Goal: Task Accomplishment & Management: Manage account settings

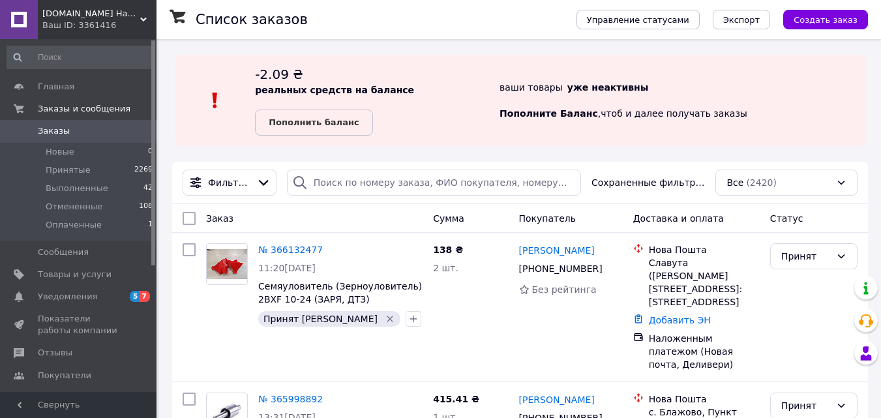
click at [131, 14] on span "Notre.com.ua Навесное оборудование к сельскохозяйственной технике, запчасти. До…" at bounding box center [91, 14] width 98 height 12
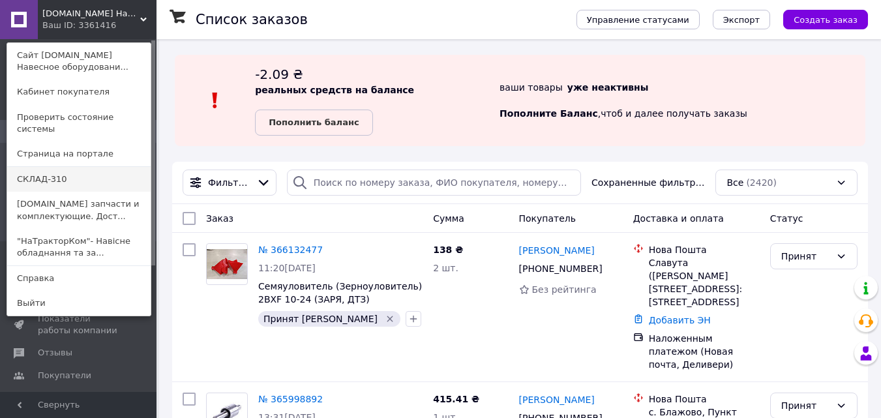
click at [81, 170] on link "СКЛАД-310" at bounding box center [79, 179] width 144 height 25
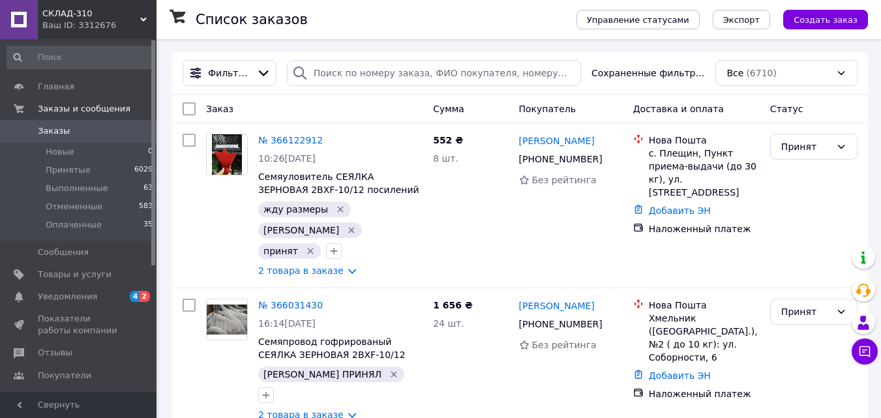
click at [136, 12] on span "СКЛАД-310" at bounding box center [91, 14] width 98 height 12
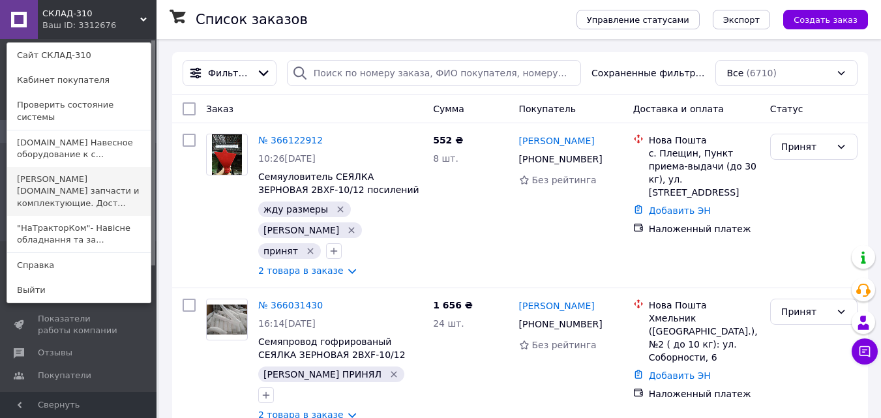
click at [85, 167] on link "[DOMAIN_NAME] запчасти и комплектующие. Дост..." at bounding box center [79, 191] width 144 height 49
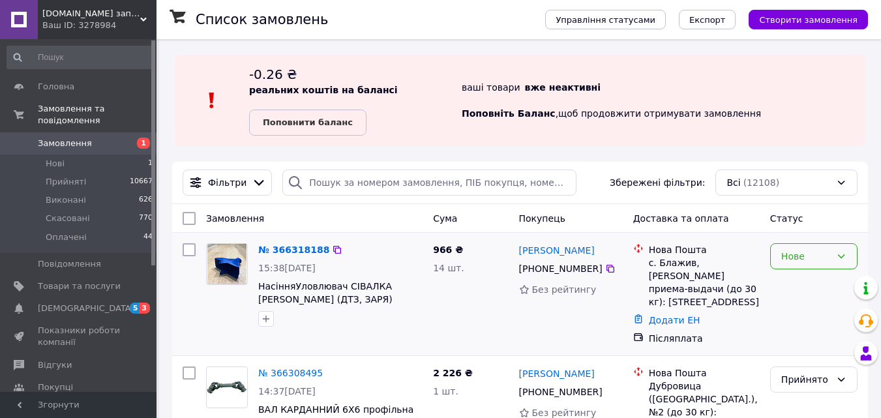
click at [785, 258] on div "Нове" at bounding box center [807, 256] width 50 height 14
click at [789, 283] on li "Прийнято" at bounding box center [814, 284] width 86 height 23
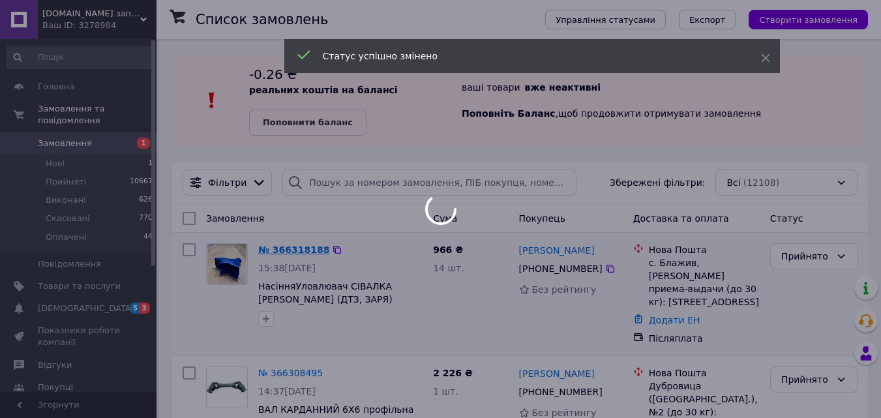
click at [293, 253] on div at bounding box center [440, 209] width 881 height 418
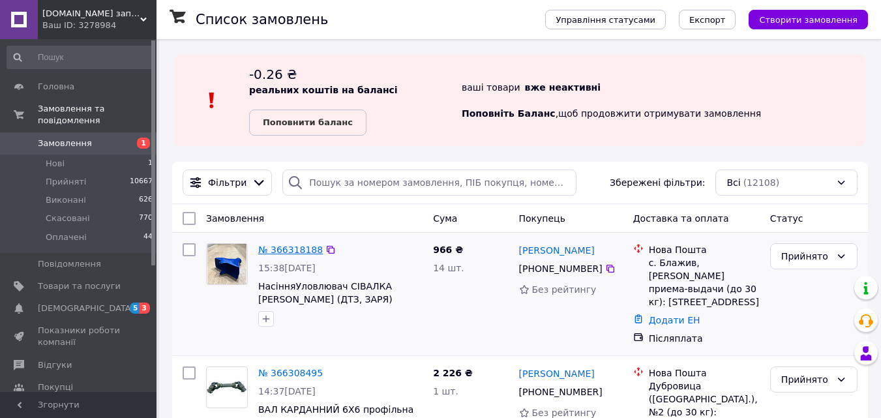
click at [295, 249] on link "№ 366318188" at bounding box center [290, 250] width 65 height 10
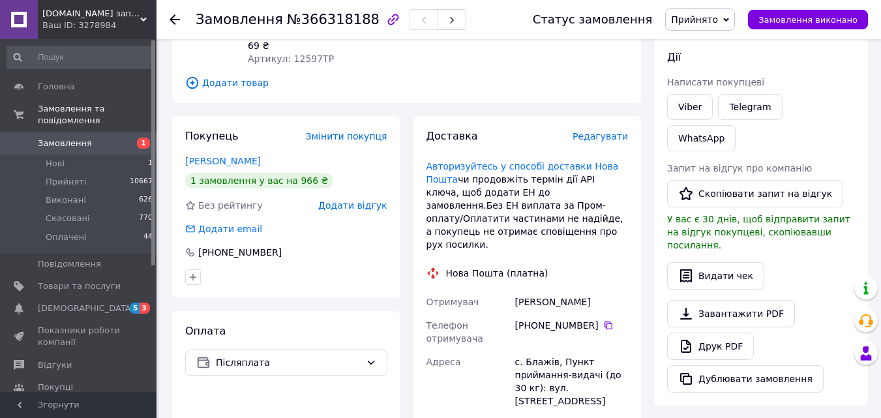
scroll to position [196, 0]
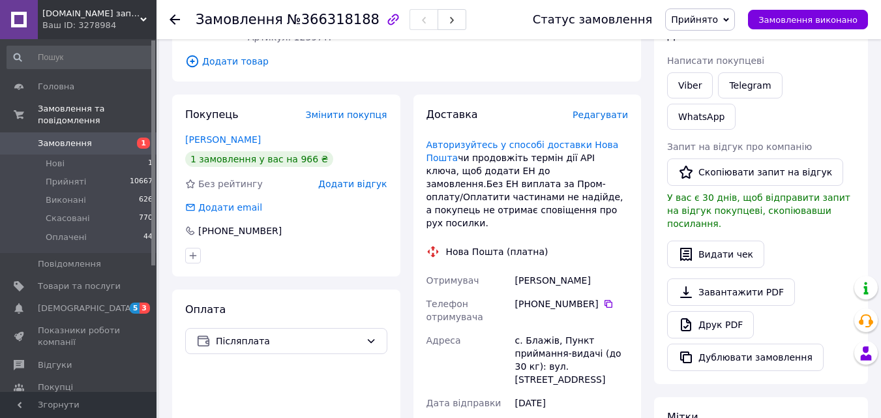
click at [540, 329] on div "с. Блажів, Пункт приймання-видачі (до 30 кг): вул. Центральна, 7" at bounding box center [572, 360] width 118 height 63
copy div "Блажів"
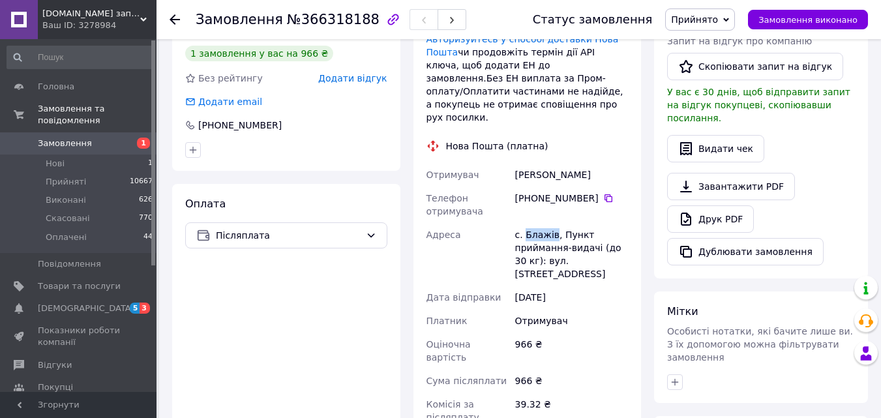
scroll to position [326, 0]
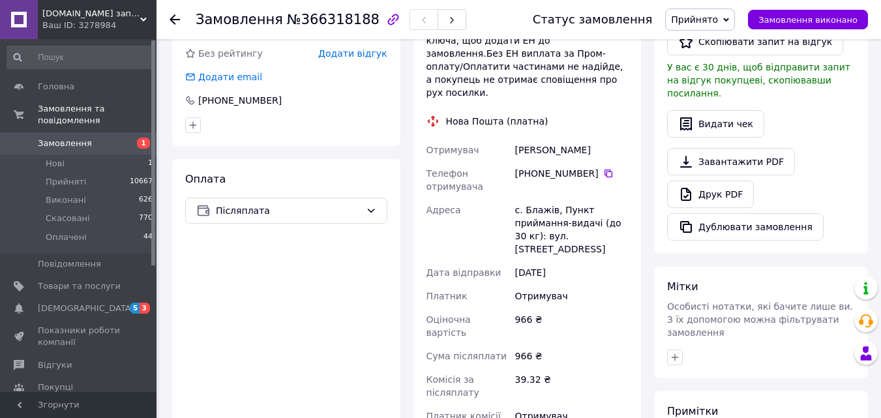
paste textarea "Адрес: ул. Центральная, 7 Населенный пункт: село Блажев, Самборский район, Льво…"
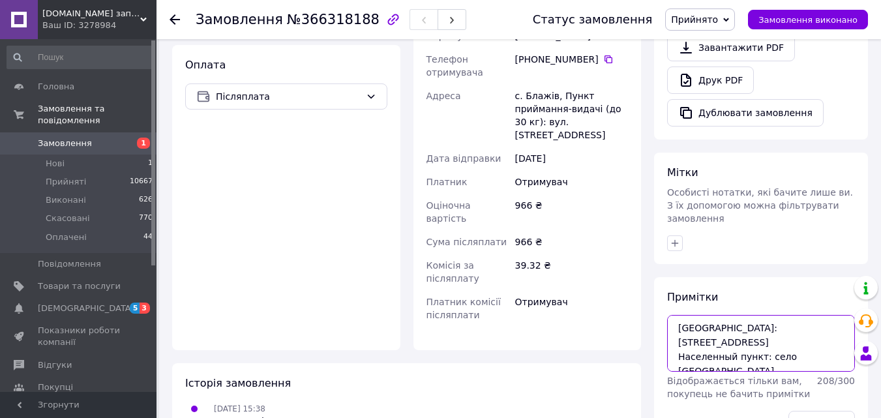
scroll to position [455, 0]
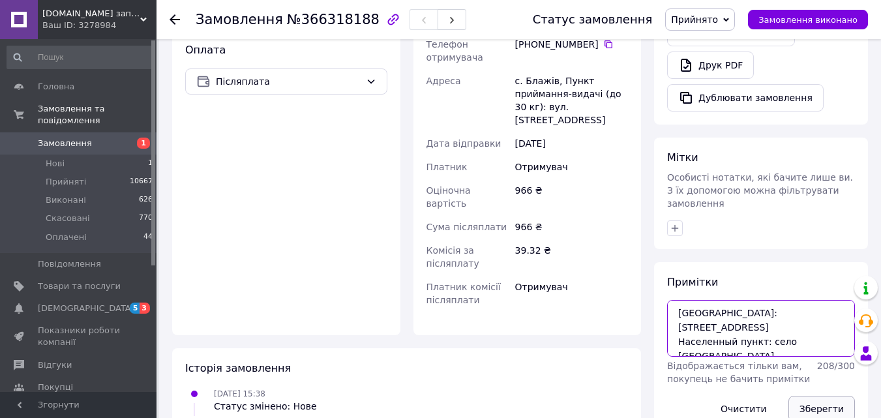
type textarea "Адрес: ул. Центральная, 7 Населенный пункт: село Блажев, Самборский район, Льво…"
click at [821, 396] on button "Зберегти" at bounding box center [822, 409] width 67 height 26
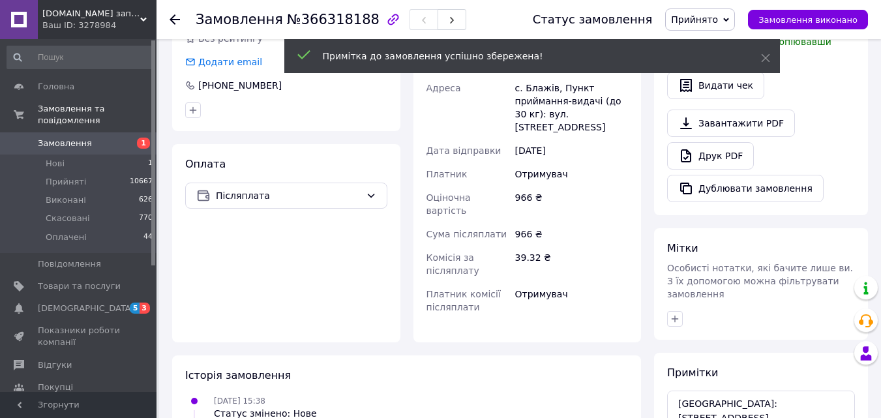
scroll to position [258, 0]
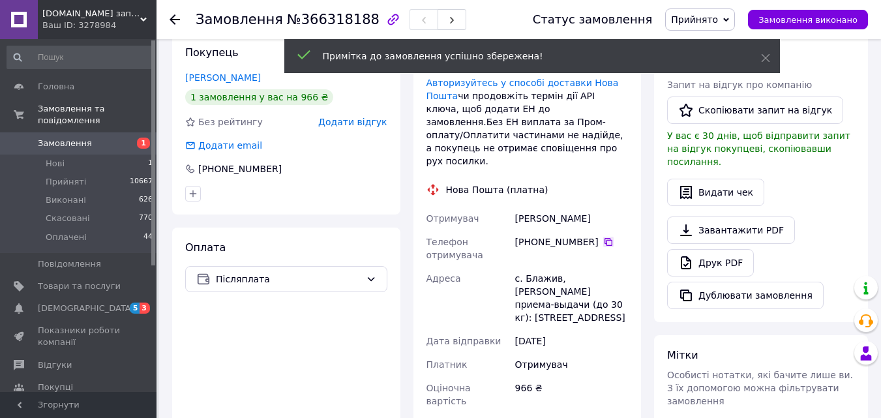
click at [605, 238] on icon at bounding box center [609, 242] width 8 height 8
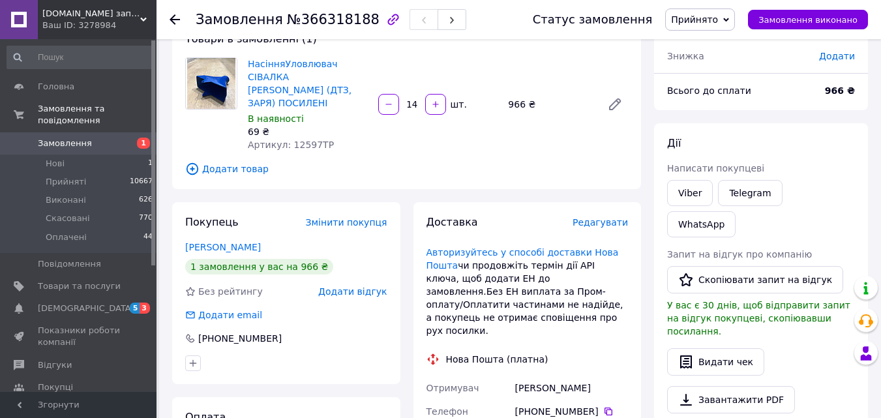
scroll to position [65, 0]
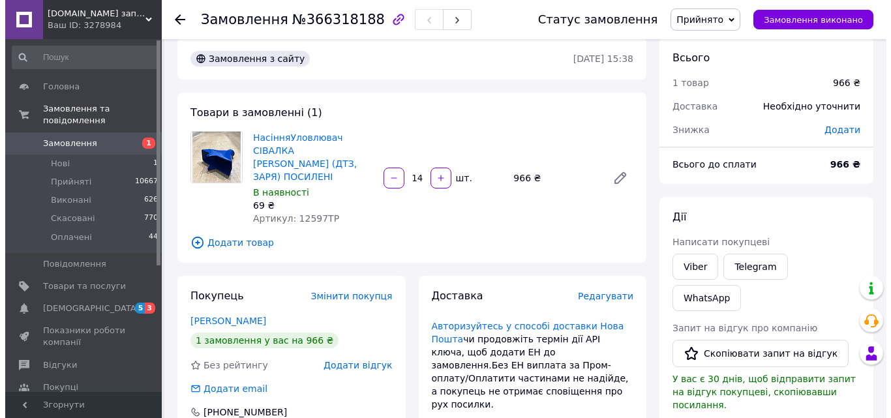
scroll to position [0, 0]
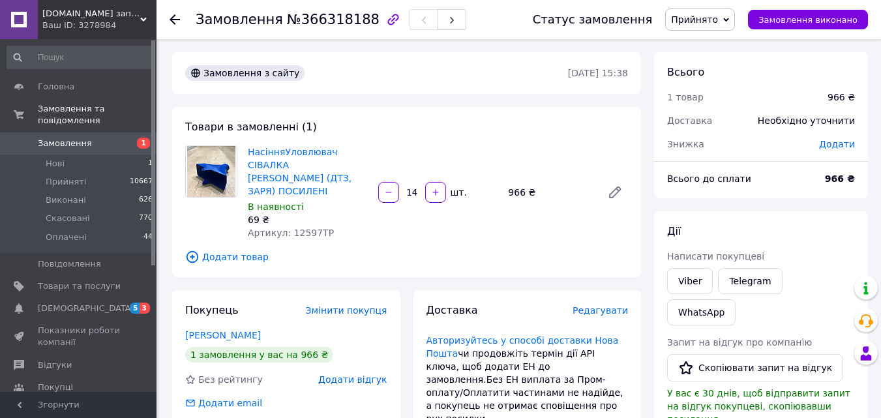
click at [236, 250] on span "Додати товар" at bounding box center [406, 257] width 443 height 14
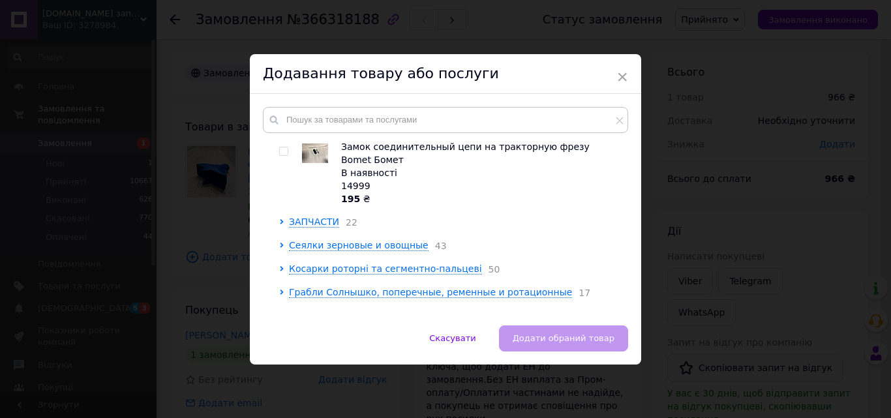
scroll to position [261, 0]
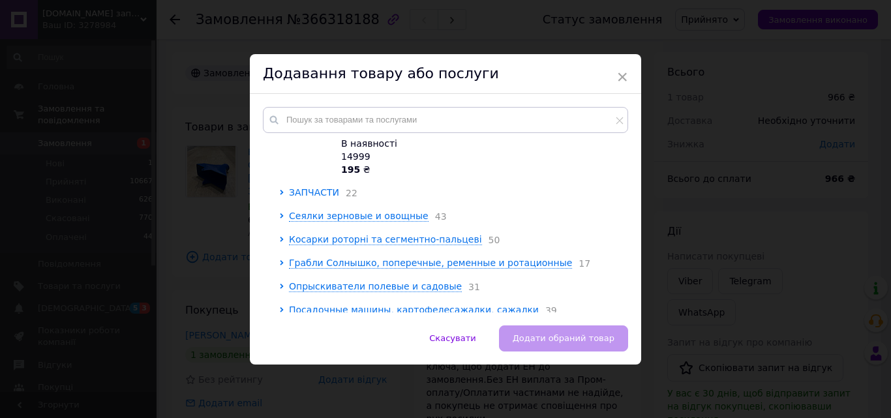
click at [305, 187] on span "ЗАПЧАСТИ" at bounding box center [314, 192] width 50 height 10
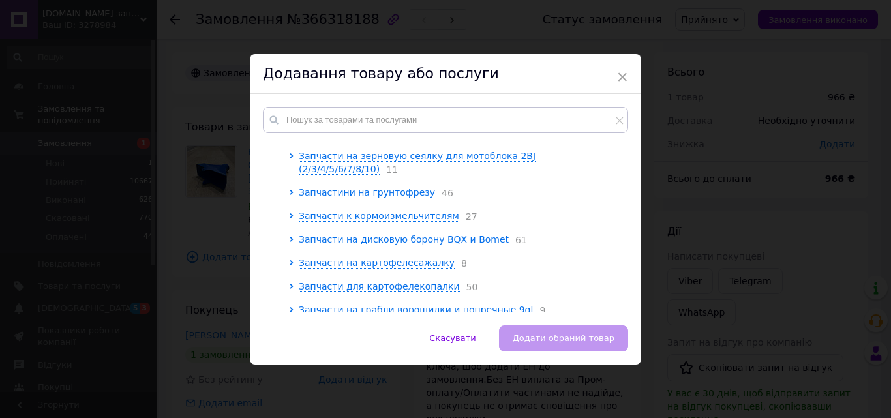
scroll to position [1566, 0]
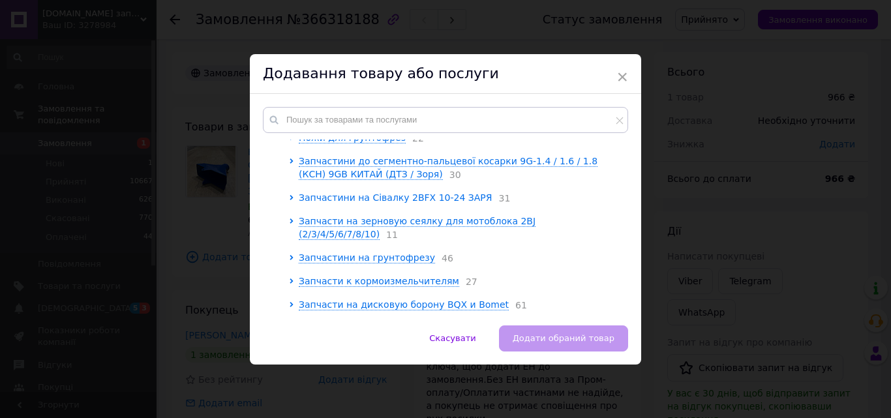
click at [375, 192] on span "Запчастини на Сівалку 2BFX 10-24 ЗАРЯ" at bounding box center [396, 197] width 194 height 10
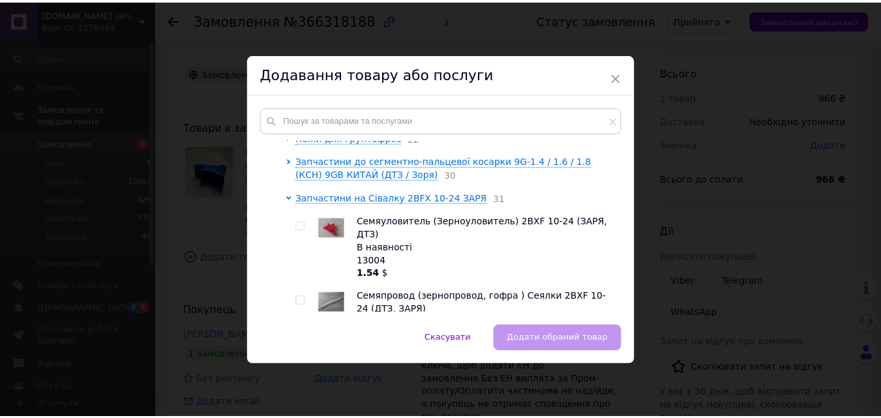
scroll to position [1631, 0]
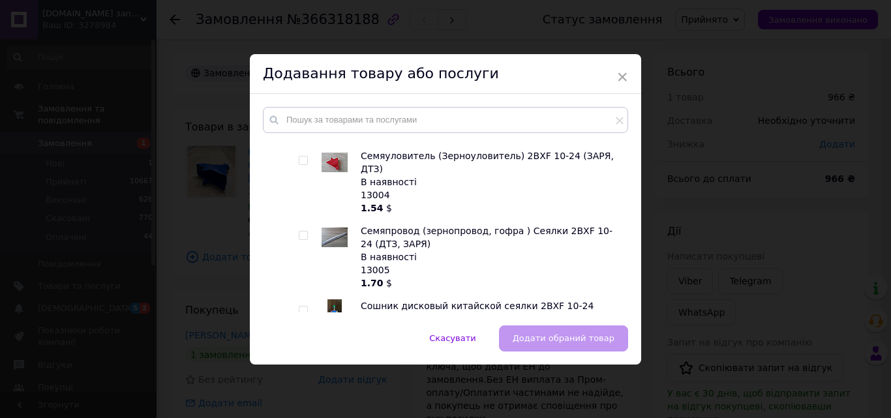
click at [299, 232] on input "checkbox" at bounding box center [303, 236] width 8 height 8
checkbox input "true"
click at [582, 331] on button "Додати обраний товар" at bounding box center [563, 339] width 129 height 26
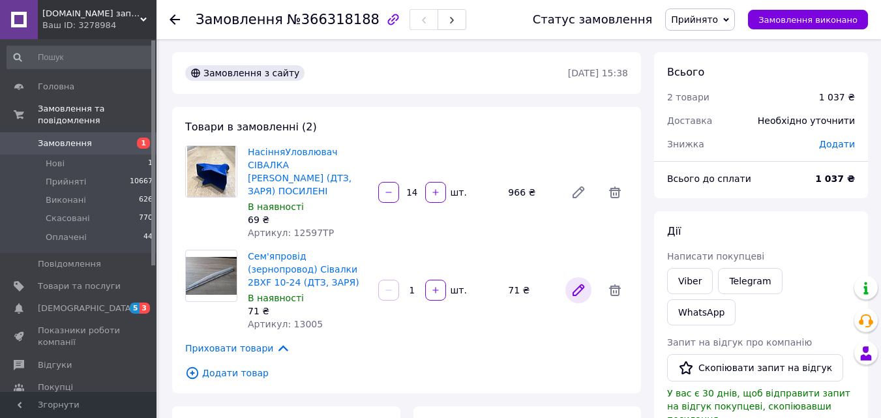
click at [578, 285] on icon at bounding box center [579, 290] width 10 height 10
click at [435, 286] on icon "button" at bounding box center [435, 290] width 9 height 9
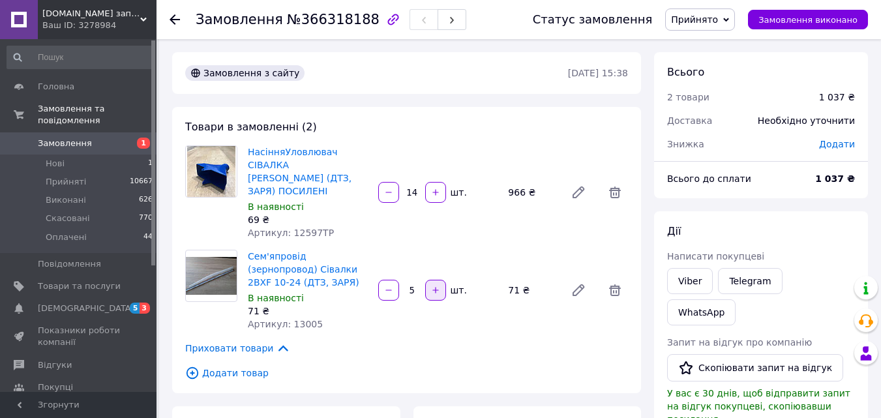
click at [435, 286] on icon "button" at bounding box center [435, 290] width 9 height 9
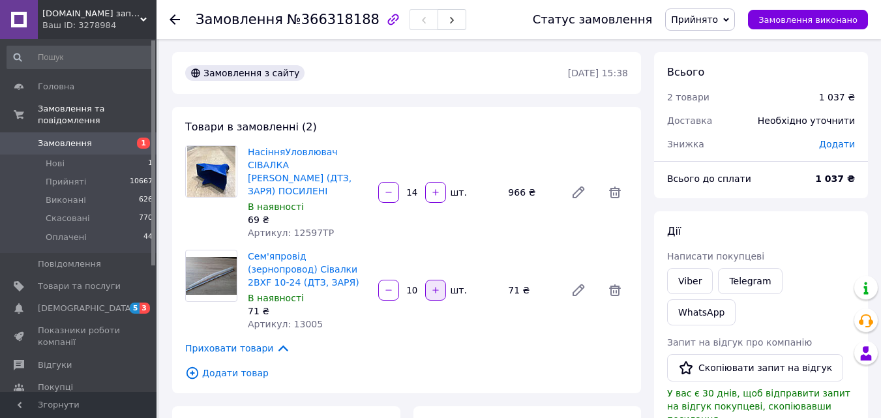
click at [435, 286] on icon "button" at bounding box center [435, 290] width 9 height 9
type input "14"
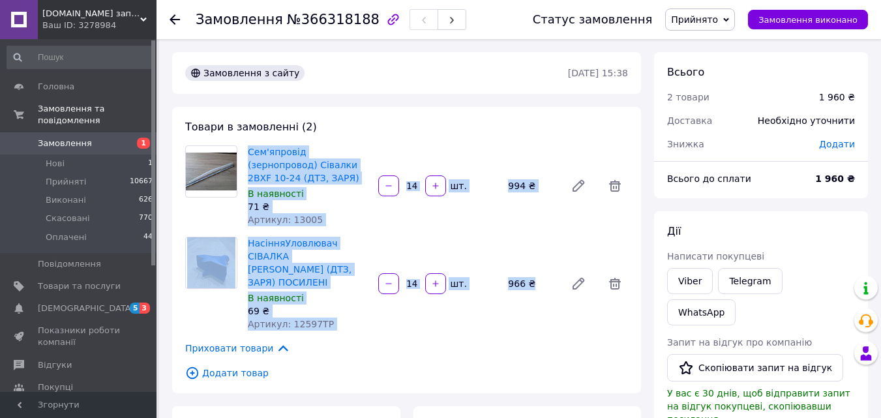
drag, startPoint x: 589, startPoint y: 296, endPoint x: 222, endPoint y: 176, distance: 385.2
click at [222, 176] on div "Товари в замовленні (2) Сем'япровід (зернопровод) Сівалки 2BXF 10-24 (ДТЗ, ЗАРЯ…" at bounding box center [406, 250] width 469 height 286
copy div "Сем'япровід (зернопровод) Сівалки 2BXF 10-24 (ДТЗ, ЗАРЯ) В наявності 71 ₴ Артик…"
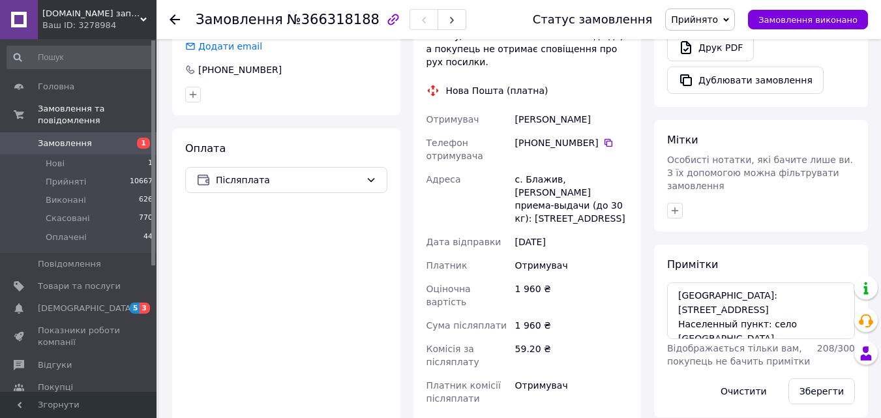
scroll to position [522, 0]
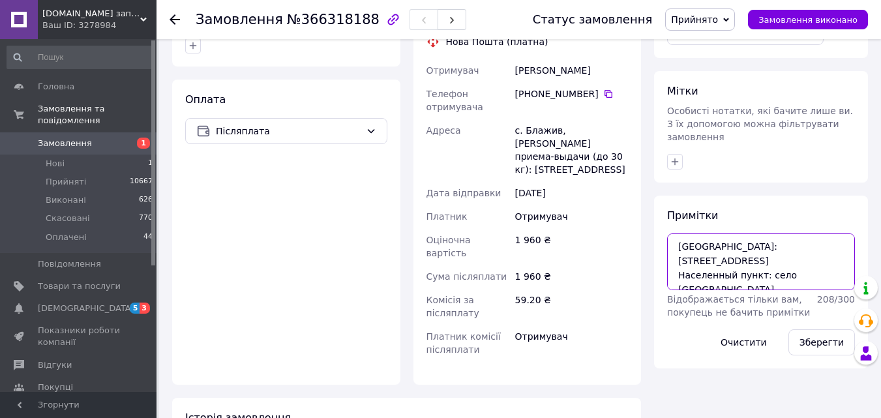
drag, startPoint x: 759, startPoint y: 205, endPoint x: 675, endPoint y: 200, distance: 84.3
click at [675, 234] on textarea "Адрес: ул. Центральная, 7 Населенный пункт: село Блажев, Самборский район, Льво…" at bounding box center [761, 262] width 188 height 56
drag, startPoint x: 764, startPoint y: 219, endPoint x: 675, endPoint y: 191, distance: 92.9
click at [675, 234] on textarea "Адрес: ул. Центральная, 7 село Блажев, Самборский район, Львовская область" at bounding box center [761, 262] width 188 height 56
type textarea "Адрес: ул. Центральная, 7 село Блажев, Самборский район, Львовская область"
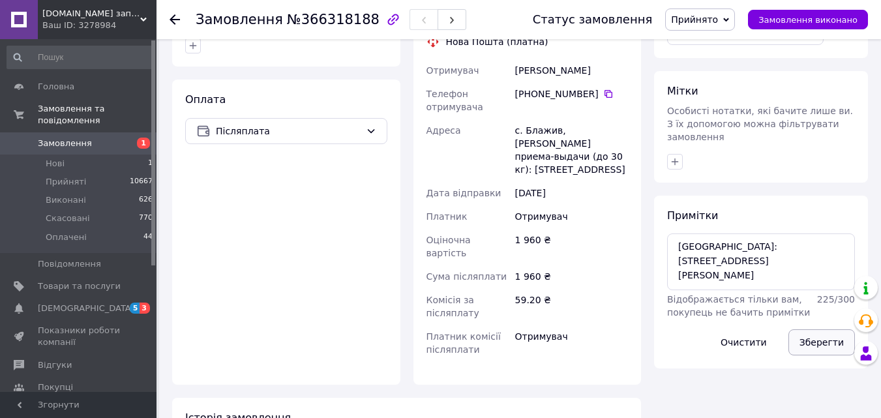
click at [822, 329] on button "Зберегти" at bounding box center [822, 342] width 67 height 26
click at [376, 204] on div "Оплата Післяплата" at bounding box center [286, 232] width 228 height 305
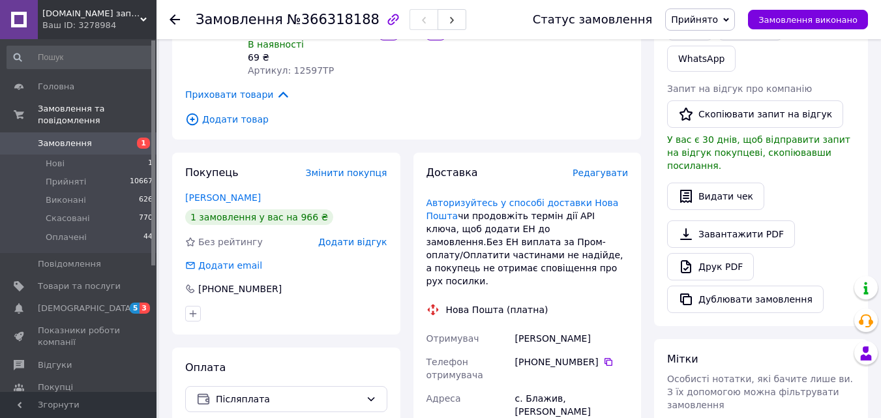
scroll to position [261, 0]
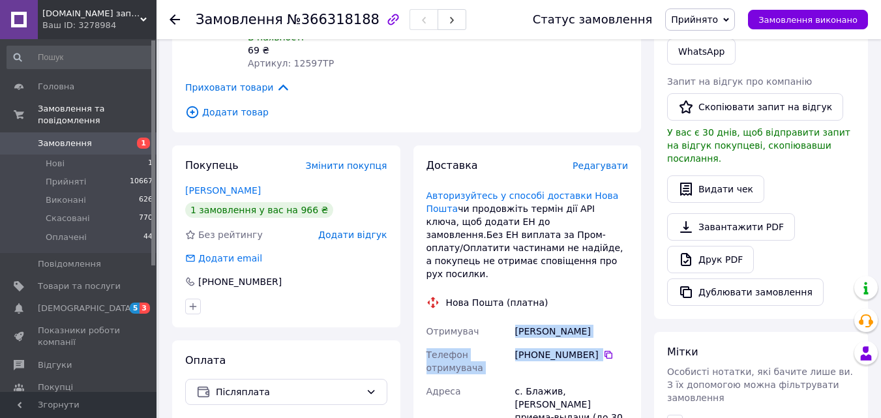
drag, startPoint x: 616, startPoint y: 329, endPoint x: 507, endPoint y: 306, distance: 111.5
copy div "Отримувач Пилип Віктор Телефон отримувача +380 93 403 94 65"
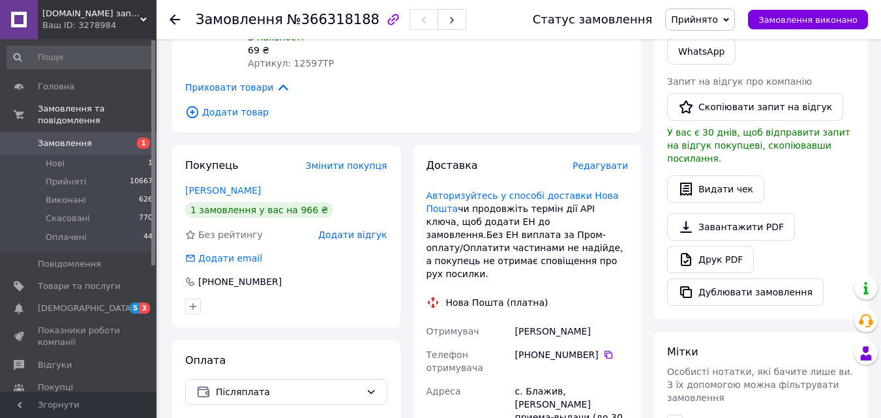
click at [172, 21] on use at bounding box center [175, 19] width 10 height 10
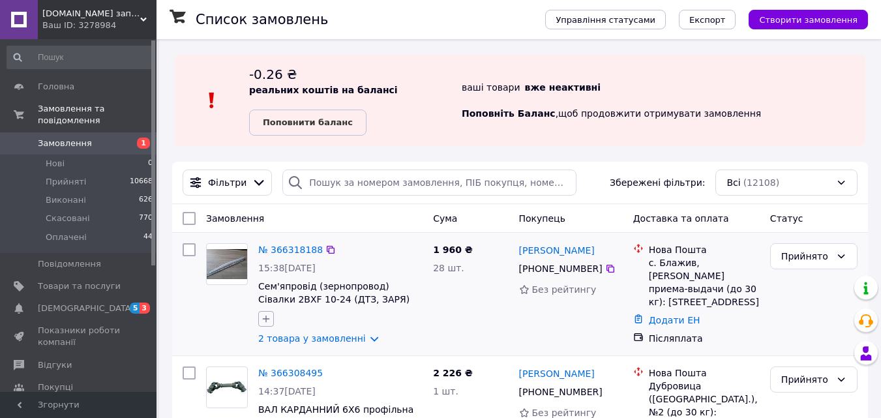
click at [268, 319] on icon "button" at bounding box center [266, 319] width 7 height 7
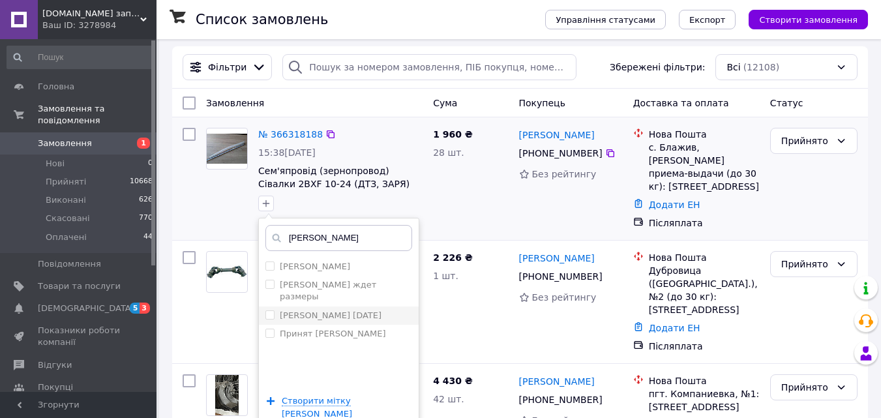
scroll to position [130, 0]
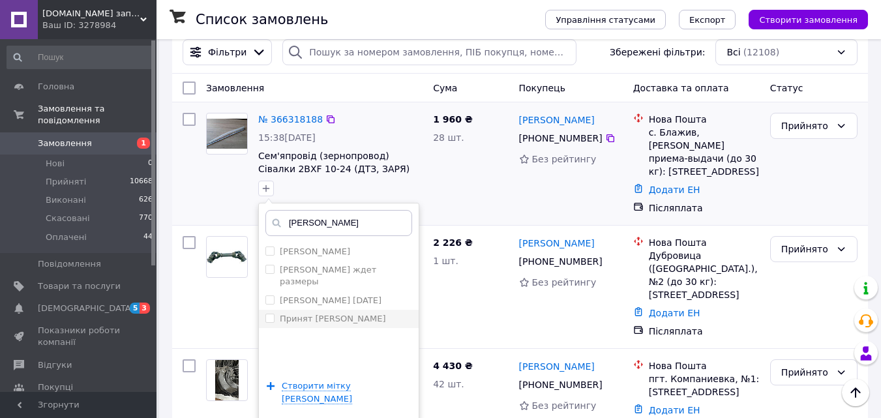
type input "ната"
click at [323, 314] on label "Принят [PERSON_NAME]" at bounding box center [333, 319] width 106 height 10
checkbox input "true"
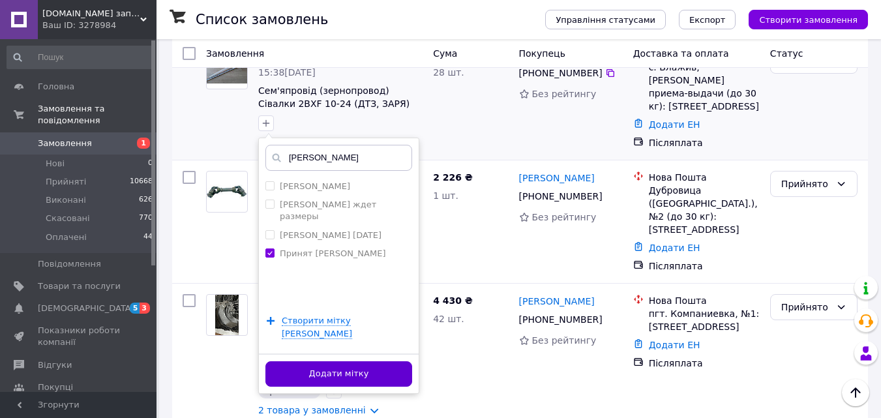
click at [339, 361] on button "Додати мітку" at bounding box center [339, 373] width 147 height 25
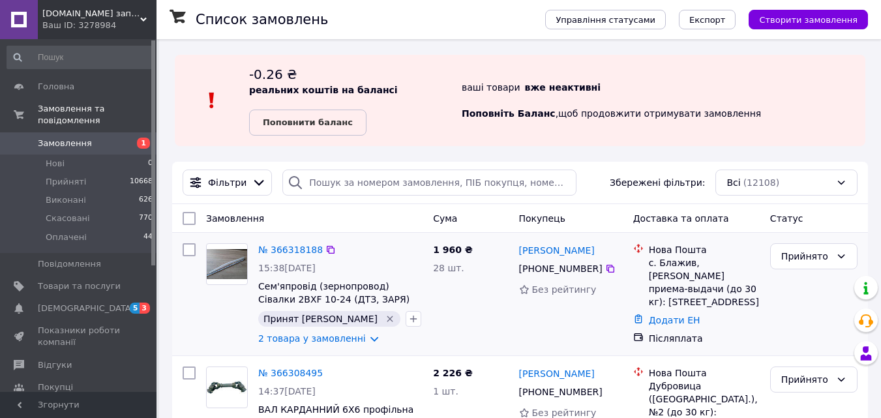
scroll to position [65, 0]
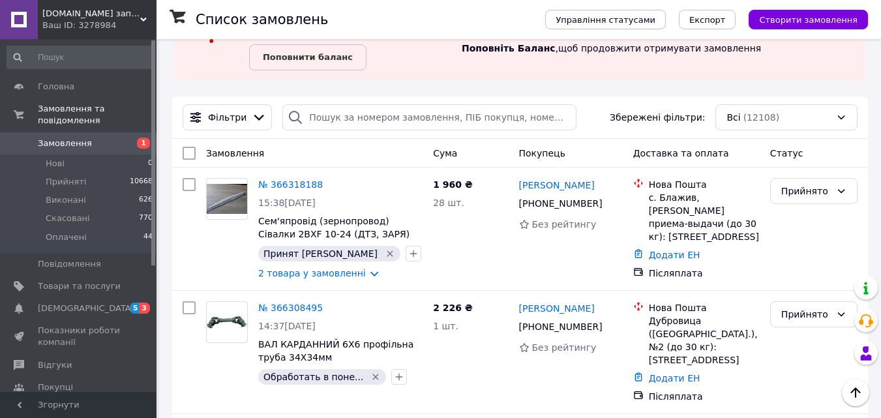
click at [140, 11] on span "ALLEX.PRO запчасти и комплектующие. Доставка по Украине" at bounding box center [91, 14] width 98 height 12
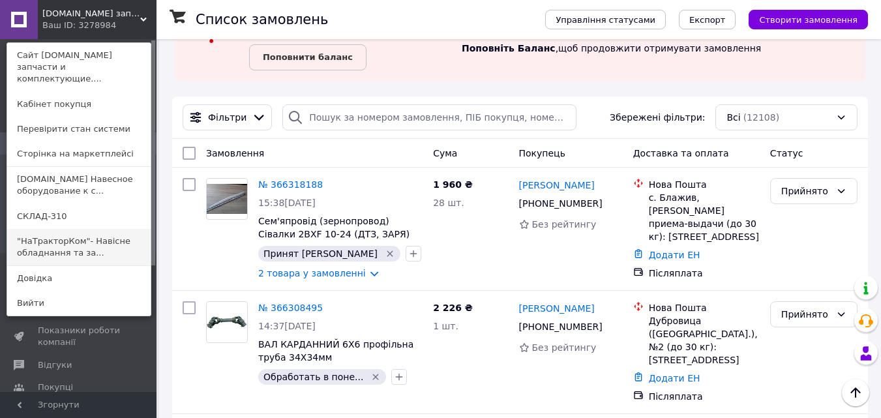
click at [83, 230] on link ""НаТракторКом"- Навісне обладнання та за..." at bounding box center [79, 247] width 144 height 37
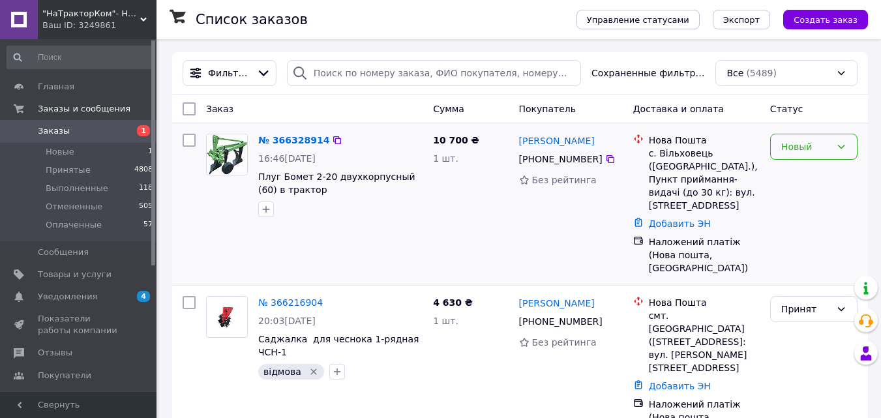
click at [806, 149] on div "Новый" at bounding box center [807, 147] width 50 height 14
click at [796, 174] on li "Принят" at bounding box center [814, 175] width 86 height 23
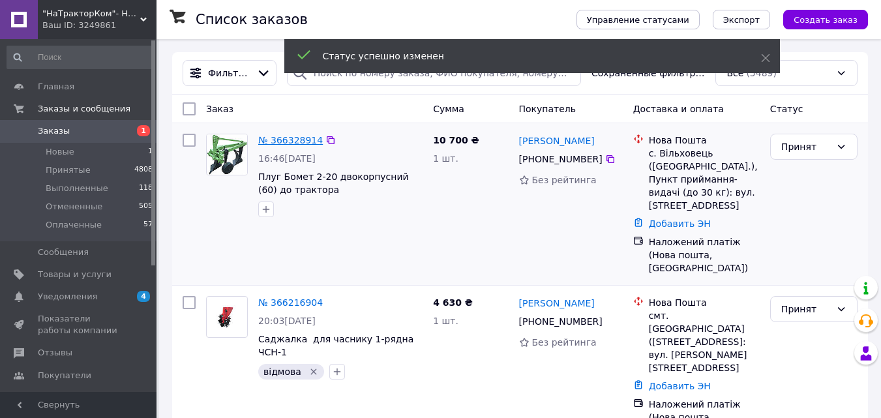
click at [299, 142] on link "№ 366328914" at bounding box center [290, 140] width 65 height 10
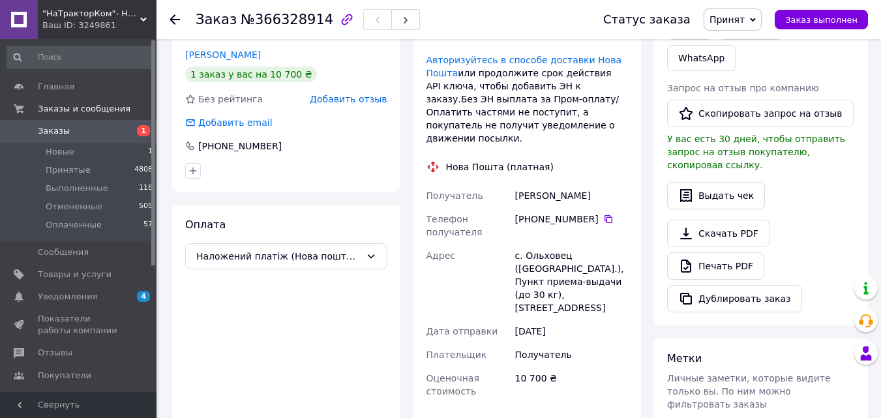
scroll to position [261, 0]
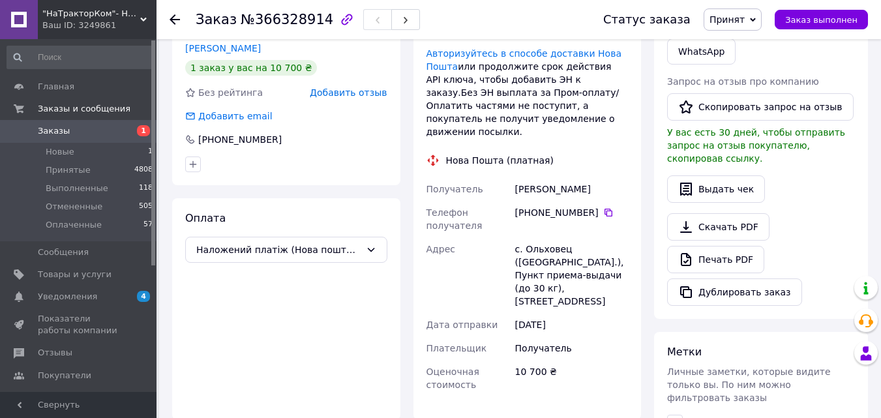
click at [552, 237] on div "с. Ольховец (Киевская обл.), Пункт приема-выдачи (до 30 кг), ул. Школьная, 1а" at bounding box center [572, 275] width 118 height 76
copy div "Ольховец"
click at [554, 237] on div "с. Ольховец (Киевская обл.), Пункт приема-выдачи (до 30 кг), ул. Школьная, 1а" at bounding box center [572, 275] width 118 height 76
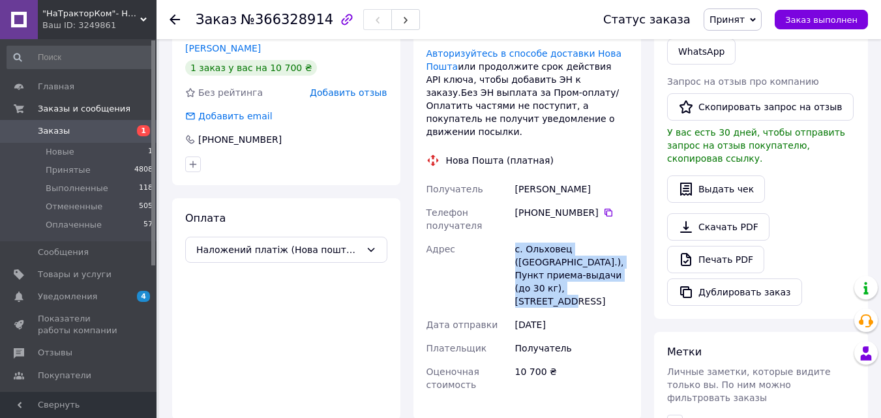
drag, startPoint x: 577, startPoint y: 275, endPoint x: 516, endPoint y: 236, distance: 72.2
click at [516, 237] on div "с. Ольховец (Киевская обл.), Пункт приема-выдачи (до 30 кг), ул. Школьная, 1а" at bounding box center [572, 275] width 118 height 76
copy div "с. Ольховец (Киевская обл.), Пункт приема-выдачи (до 30 кг), ул. Школьная, 1а"
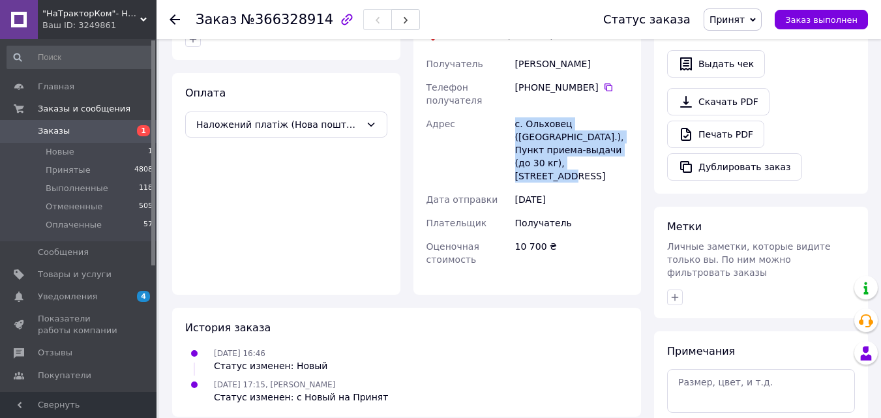
scroll to position [391, 0]
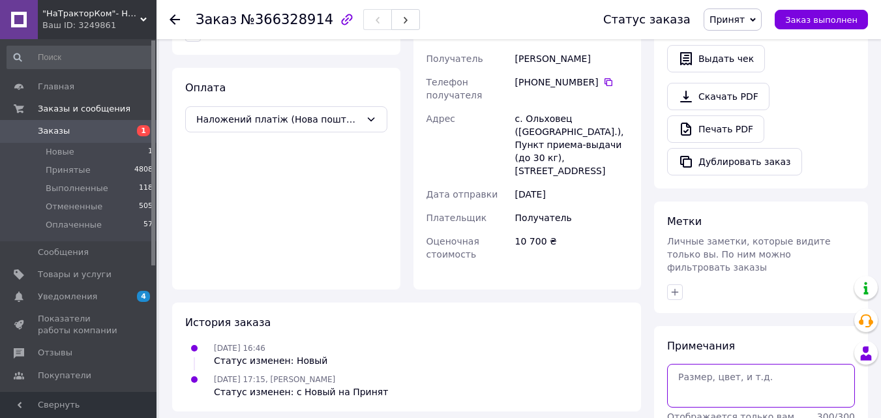
click at [700, 364] on textarea at bounding box center [761, 385] width 188 height 43
paste textarea "село Ольхівець, Обуховський район, Київська область"
drag, startPoint x: 803, startPoint y: 320, endPoint x: 699, endPoint y: 318, distance: 103.8
click at [699, 364] on textarea "село Ольхівець, Обуховський район, Київська область" at bounding box center [761, 385] width 188 height 43
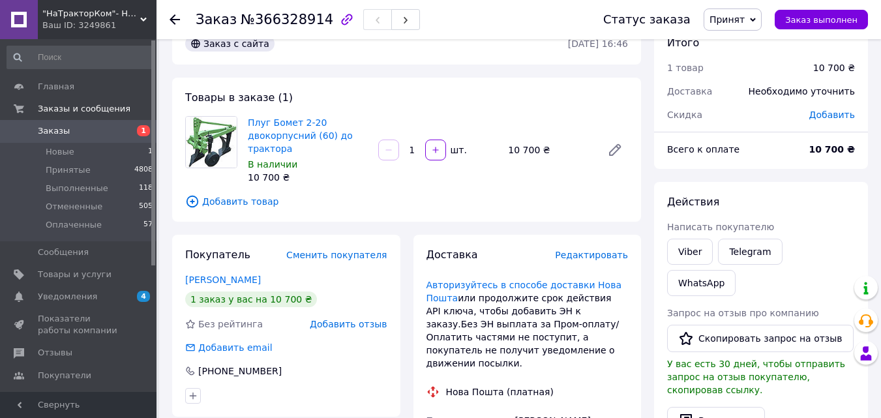
scroll to position [0, 0]
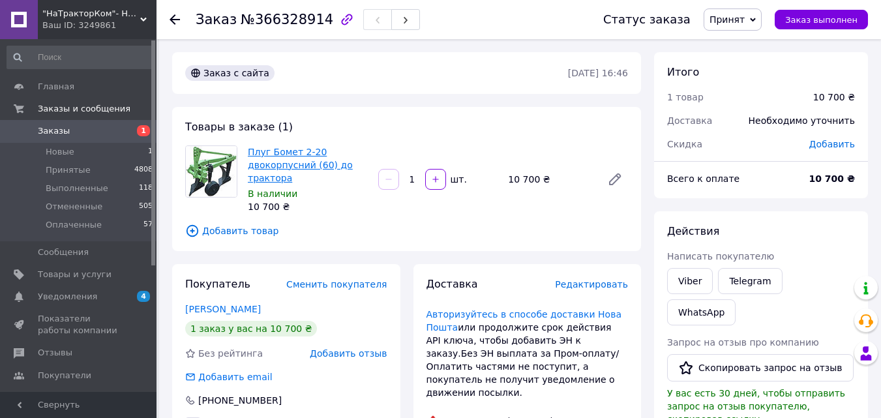
click at [296, 164] on link "Плуг Бомет 2-20 двокорпусний (60) до трактора" at bounding box center [300, 165] width 105 height 37
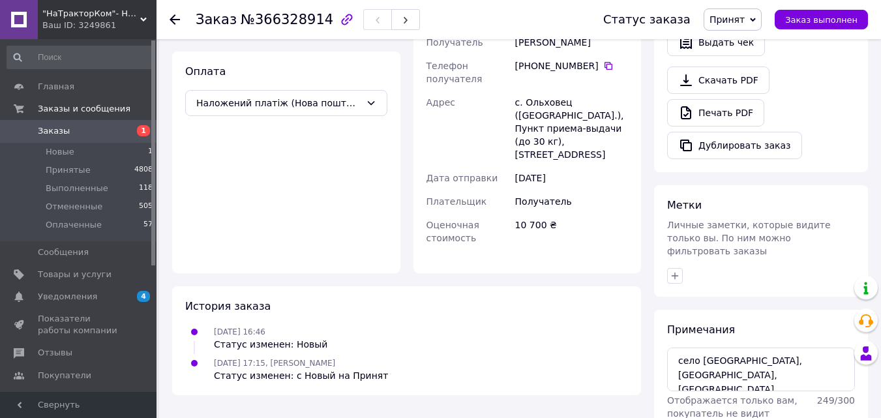
scroll to position [428, 0]
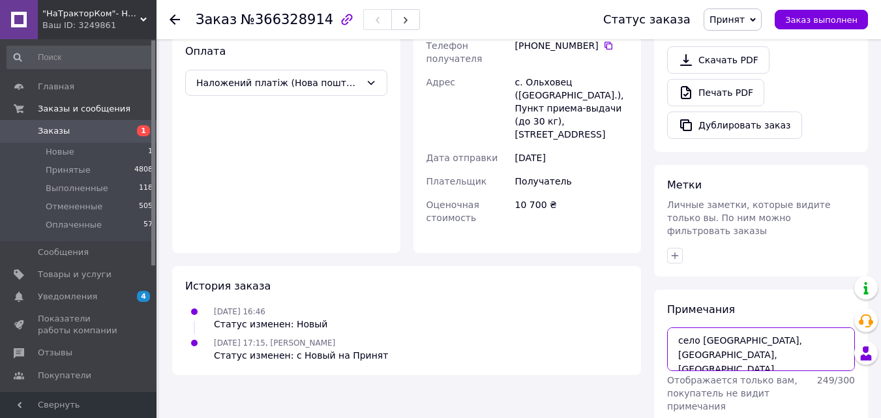
click at [680, 328] on textarea "село Ольхівець, Обуховський район, Київська область" at bounding box center [761, 349] width 188 height 43
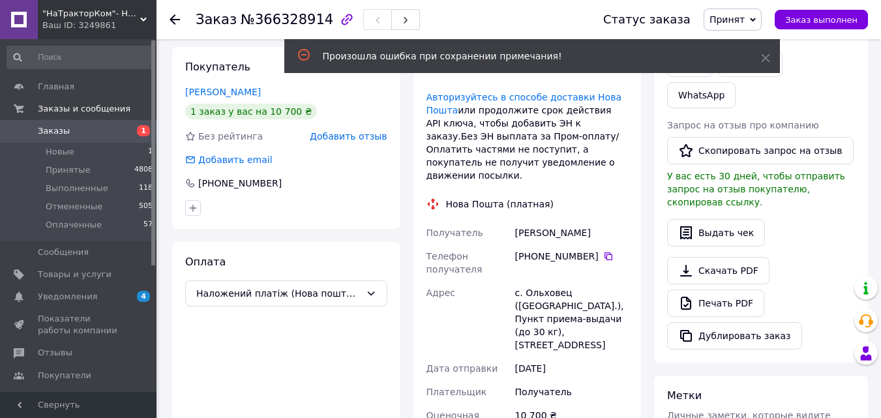
scroll to position [261, 0]
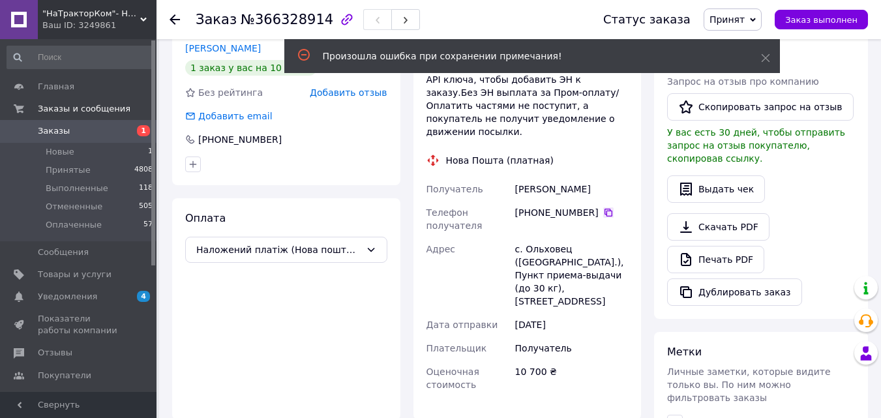
click at [605, 207] on icon at bounding box center [609, 212] width 10 height 10
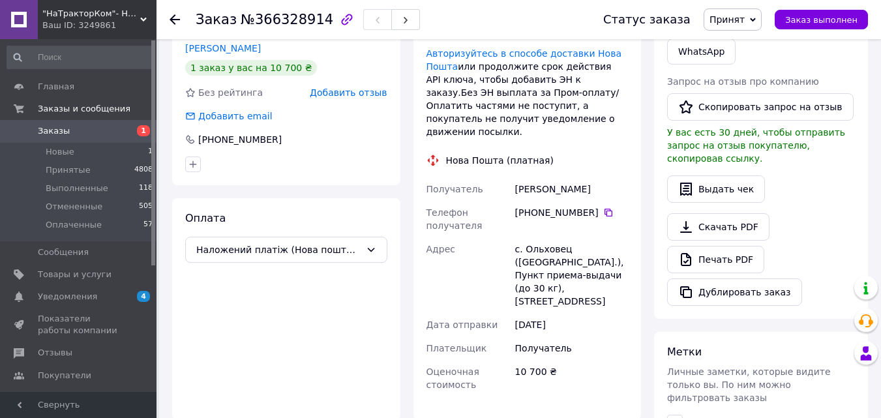
drag, startPoint x: 603, startPoint y: 174, endPoint x: 509, endPoint y: 171, distance: 94.0
click at [509, 177] on div "Получатель Половець Петро Телефон получателя +380 96 719 42 89   Адрес с. Ольхо…" at bounding box center [527, 286] width 207 height 219
copy div "Получатель Половець Петро"
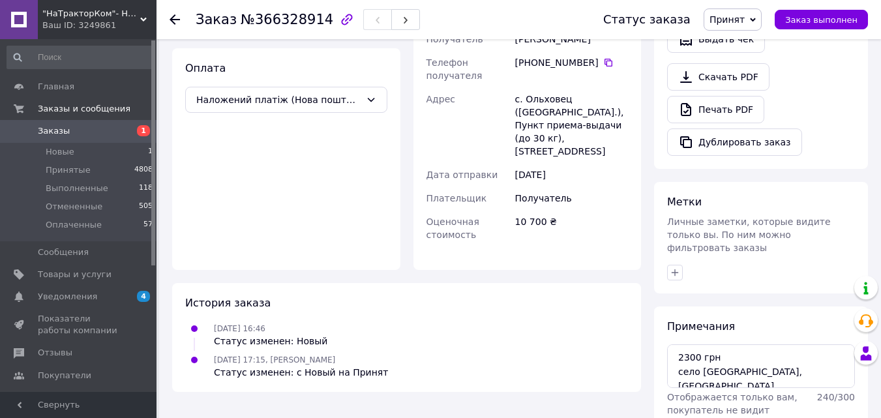
scroll to position [428, 0]
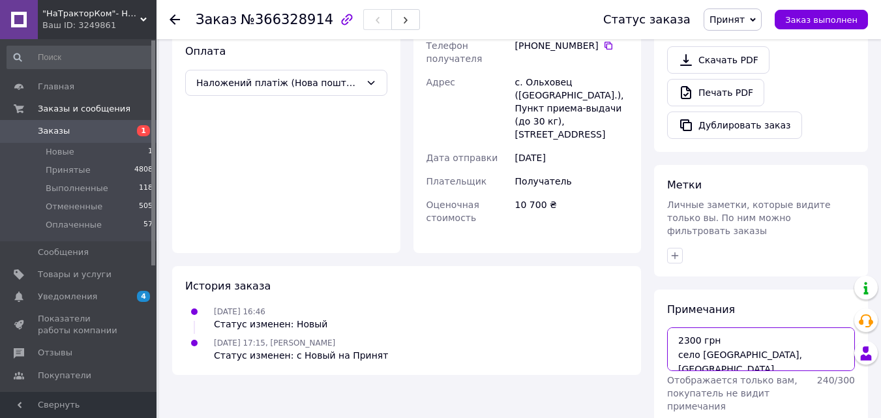
click at [768, 328] on textarea "2300 грн село Ольхівець, Обуховський район, Київська область" at bounding box center [761, 349] width 188 height 43
type textarea "2300 грн село Ольхівець, Обуховський район, Київська область долла"
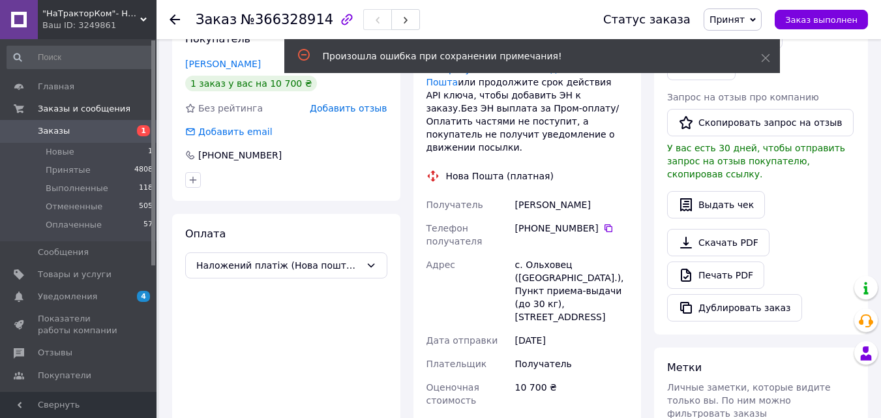
scroll to position [232, 0]
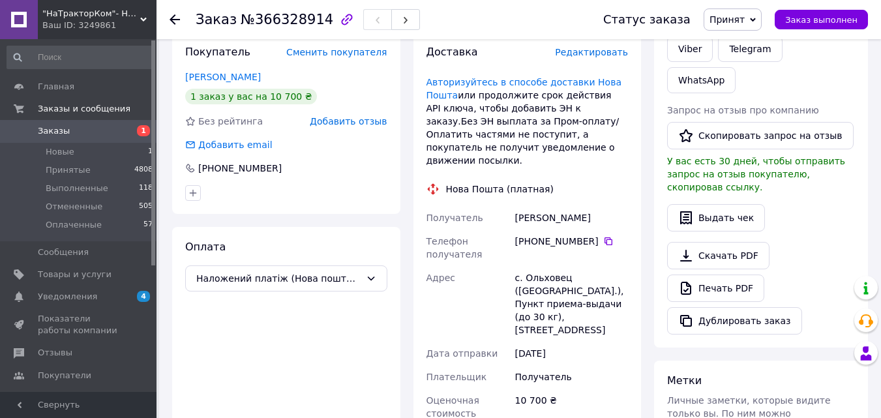
click at [649, 359] on div "Итого 1 товар 10 700 ₴ Доставка Необходимо уточнить Скидка Добавить Всего к опл…" at bounding box center [761, 239] width 227 height 838
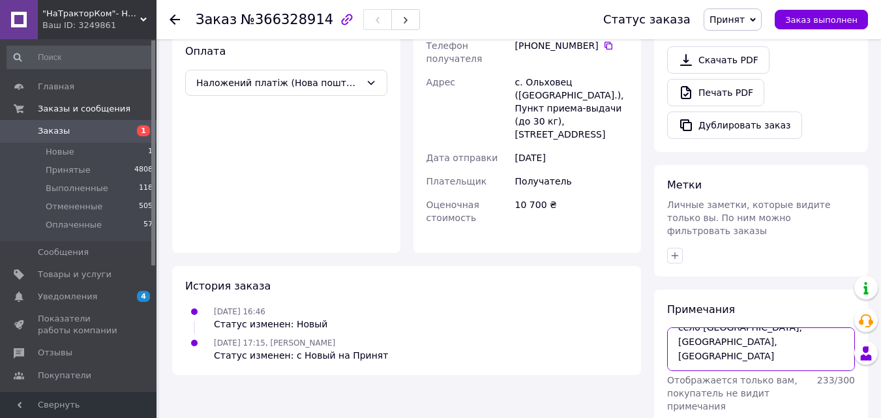
scroll to position [0, 0]
drag, startPoint x: 728, startPoint y: 319, endPoint x: 669, endPoint y: 268, distance: 78.1
click at [669, 303] on div "Примечания 2300 грн село Ольхівець, Обуховський район, Київська область долла О…" at bounding box center [761, 376] width 188 height 147
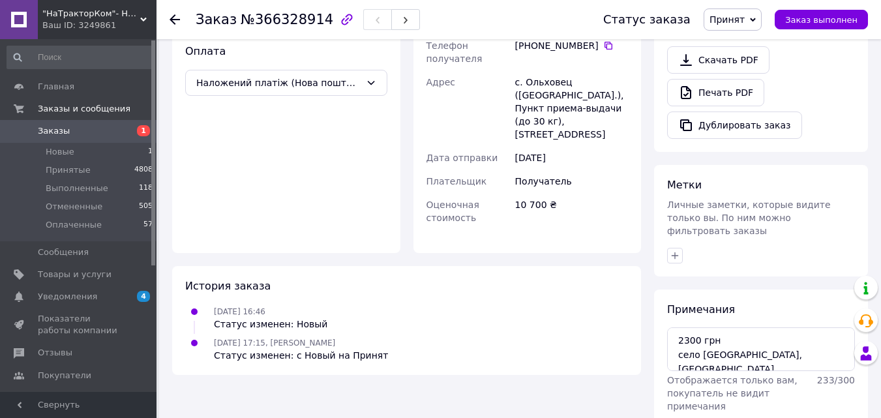
click at [89, 8] on span ""НаТракторКом"- Навісне обладнання та запчастини на трактор, мотоблок" at bounding box center [91, 14] width 98 height 12
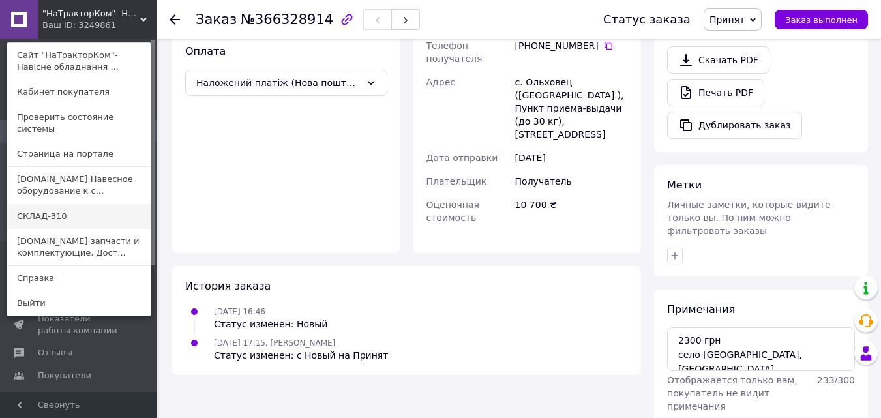
click at [75, 204] on link "СКЛАД-310" at bounding box center [79, 216] width 144 height 25
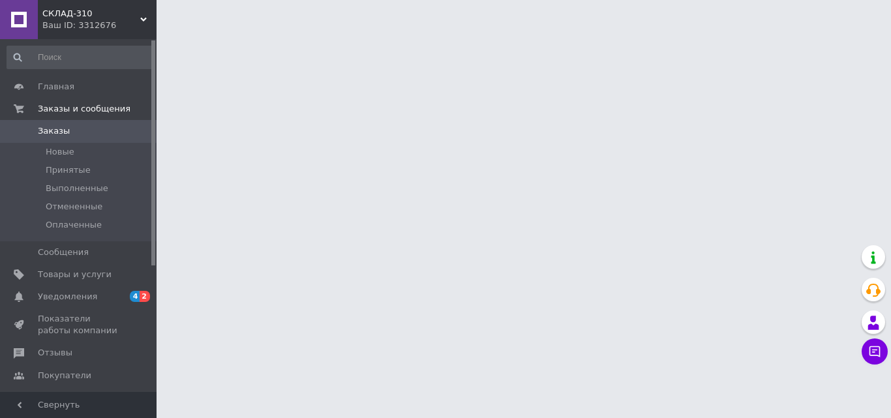
click at [100, 18] on span "СКЛАД-310" at bounding box center [91, 14] width 98 height 12
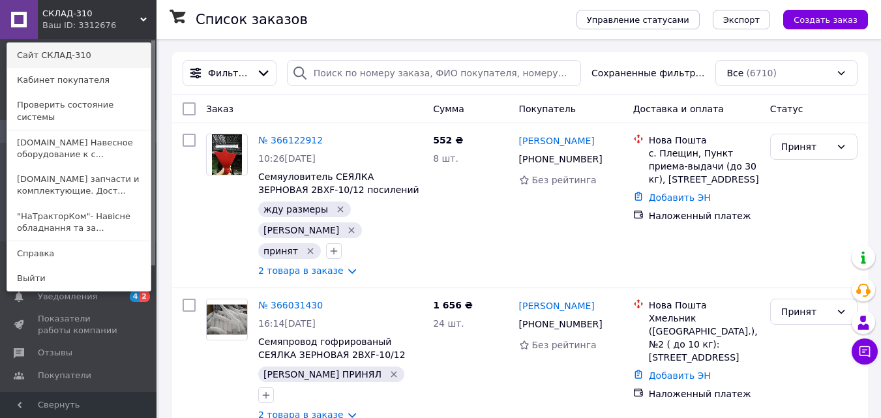
click at [67, 56] on link "Сайт СКЛАД-310" at bounding box center [79, 55] width 144 height 25
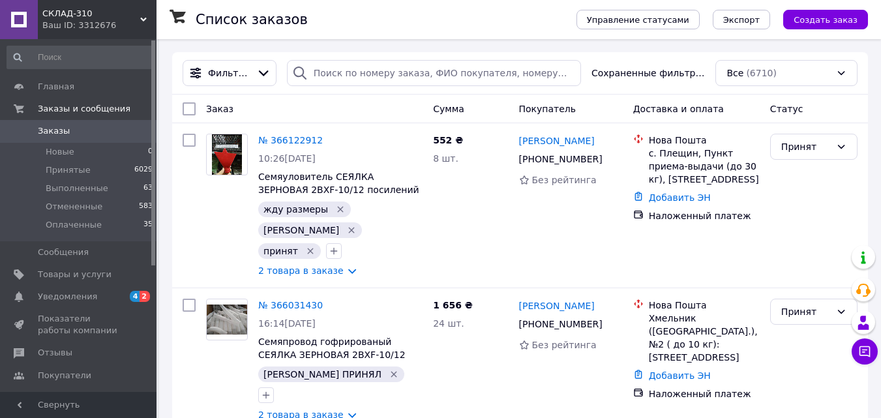
click at [146, 18] on use at bounding box center [143, 20] width 7 height 4
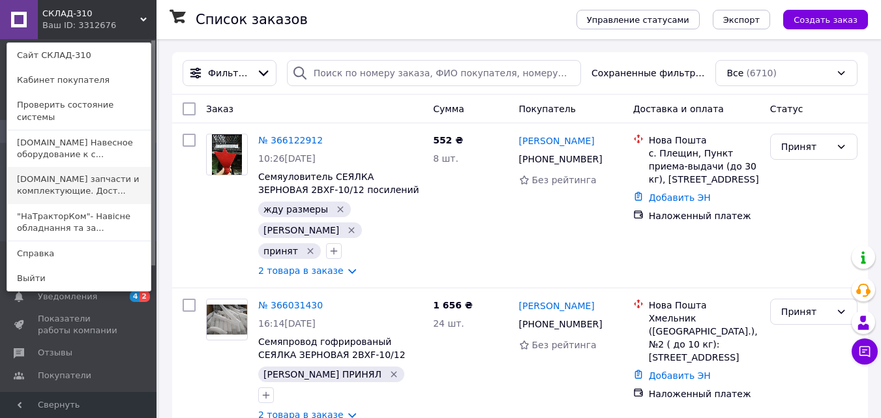
click at [87, 170] on link "ALLEX.PRO запчасти и комплектующие. Дост..." at bounding box center [79, 185] width 144 height 37
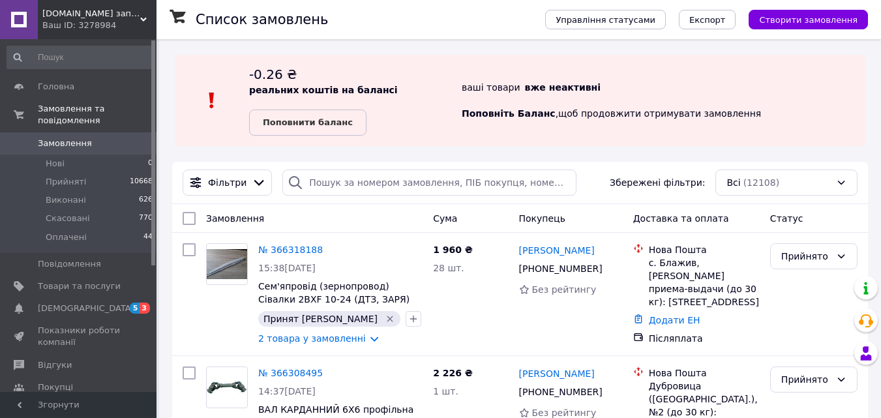
click at [115, 22] on div "Ваш ID: 3278984" at bounding box center [99, 26] width 114 height 12
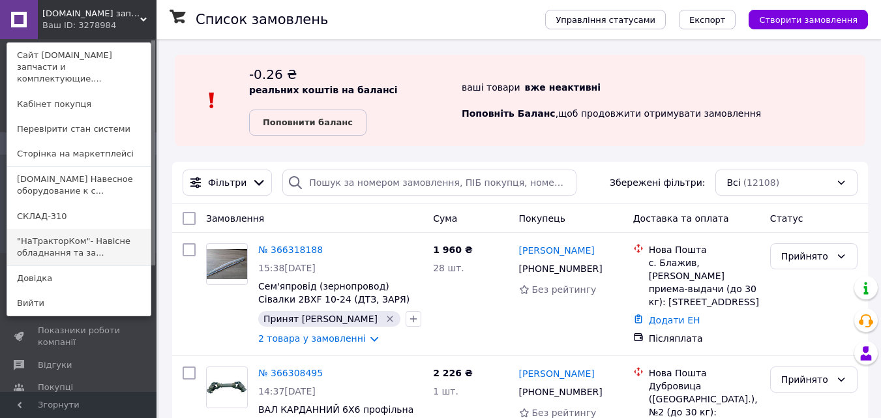
click at [74, 231] on link ""НаТракторКом"- Навісне обладнання та за..." at bounding box center [79, 247] width 144 height 37
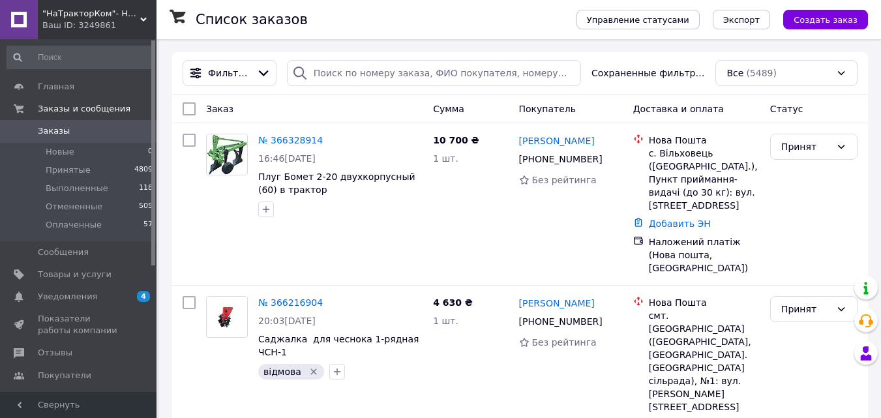
click at [145, 12] on div ""НаТракторКом"- Навісне обладнання та запчастини на трактор, мотоблок Ваш ID: 3…" at bounding box center [97, 19] width 119 height 39
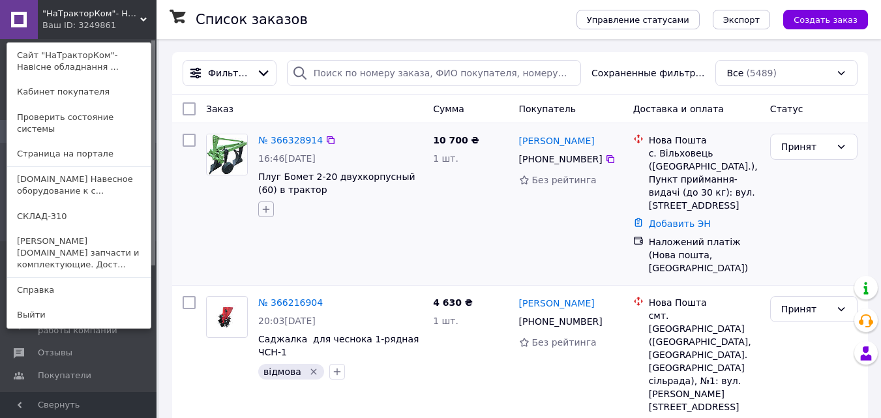
click at [266, 203] on button "button" at bounding box center [266, 210] width 16 height 16
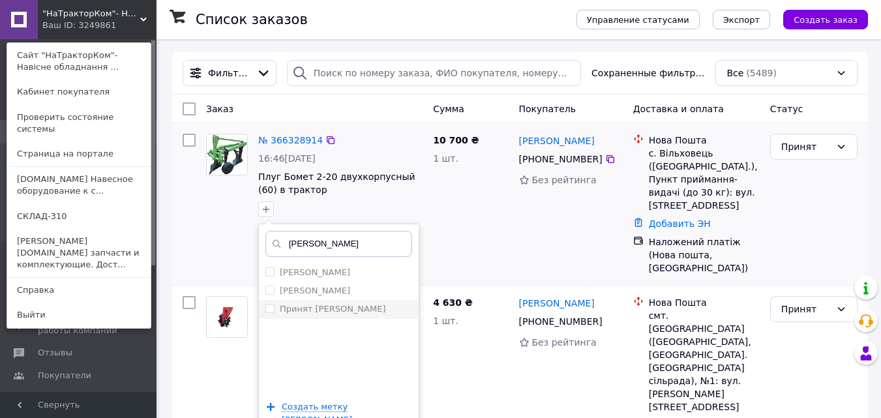
type input "ната"
click at [326, 306] on label "Принят [PERSON_NAME]" at bounding box center [333, 309] width 106 height 10
checkbox input "true"
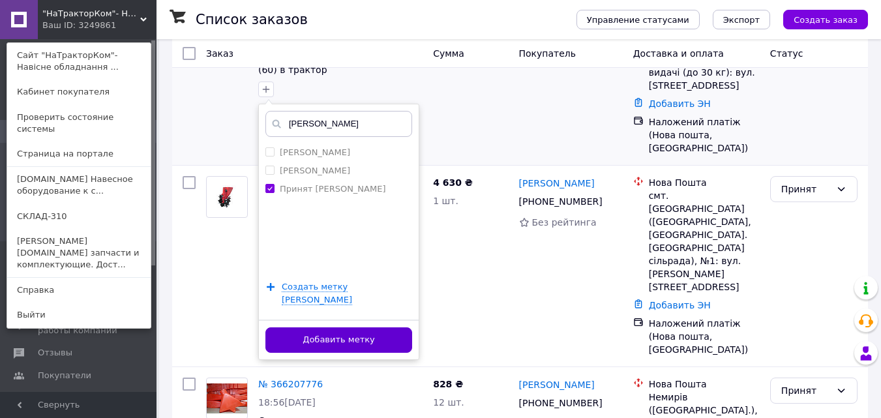
scroll to position [130, 0]
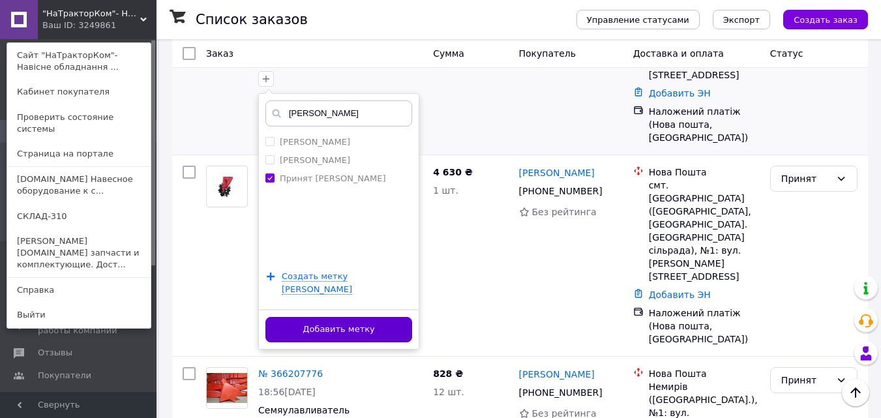
click at [360, 317] on button "Добавить метку" at bounding box center [339, 329] width 147 height 25
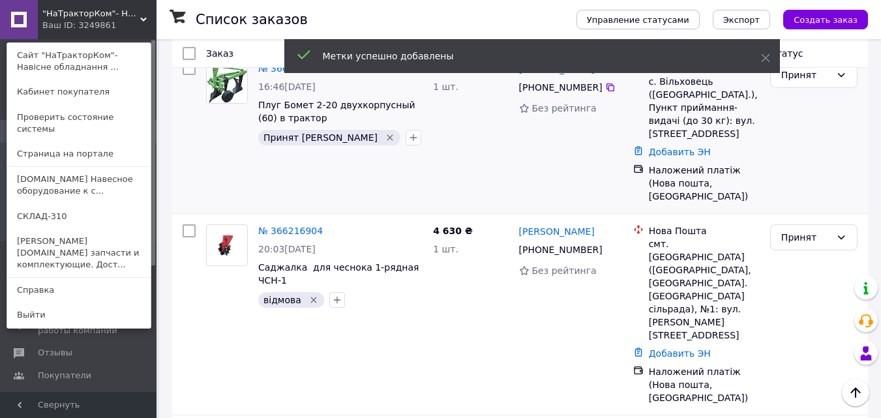
scroll to position [0, 0]
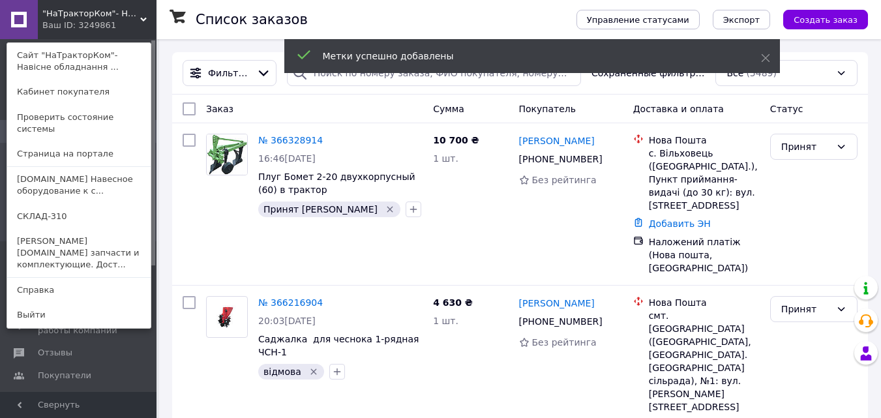
click at [126, 19] on span ""НаТракторКом"- Навісне обладнання та запчастини на трактор, мотоблок" at bounding box center [91, 14] width 98 height 12
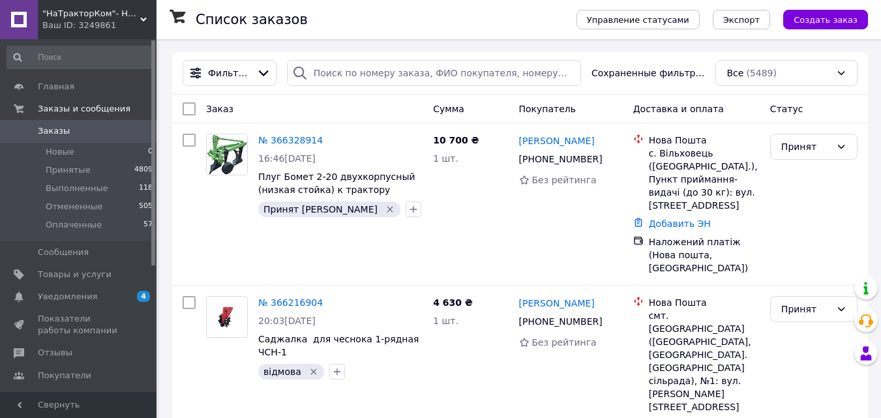
click at [126, 16] on span ""НаТракторКом"- Навісне обладнання та запчастини на трактор, мотоблок" at bounding box center [91, 14] width 98 height 12
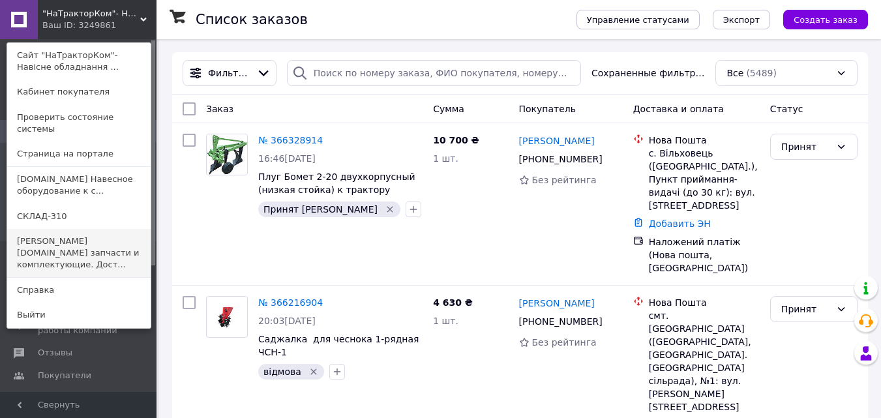
click at [79, 229] on link "[PERSON_NAME][DOMAIN_NAME] запчасти и комплектующие. Дост..." at bounding box center [79, 253] width 144 height 49
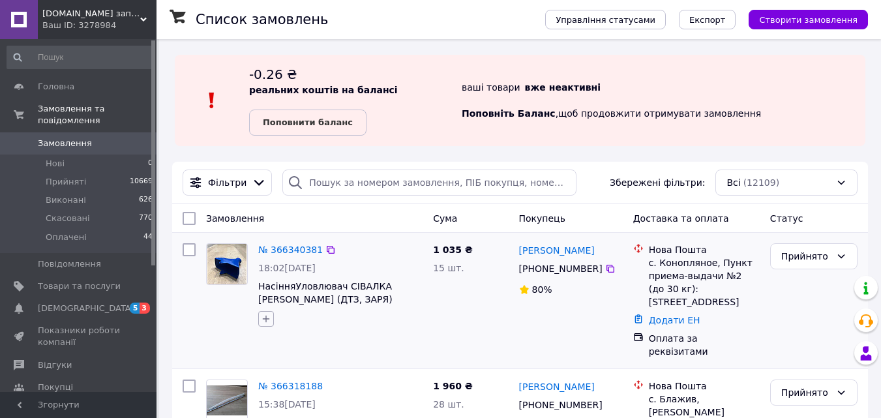
click at [266, 320] on icon "button" at bounding box center [266, 319] width 10 height 10
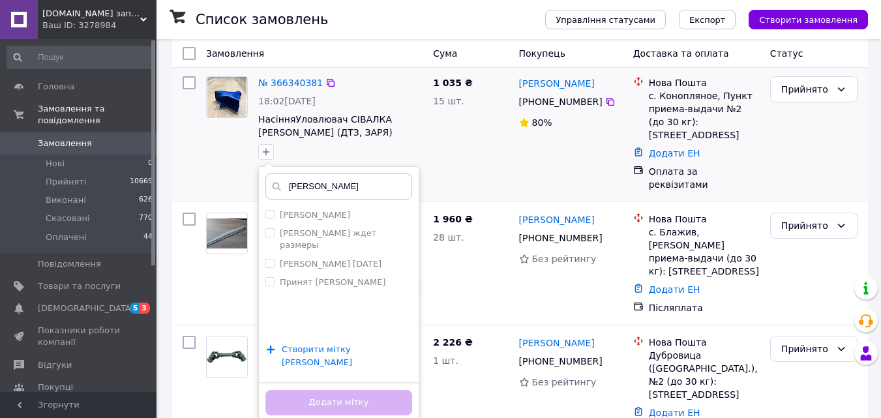
scroll to position [196, 0]
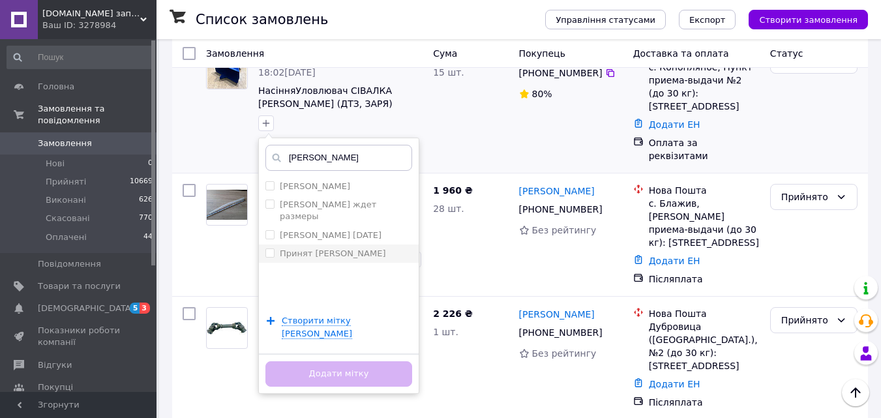
type input "ната"
click at [333, 249] on label "Принят [PERSON_NAME]" at bounding box center [333, 254] width 106 height 10
checkbox input "true"
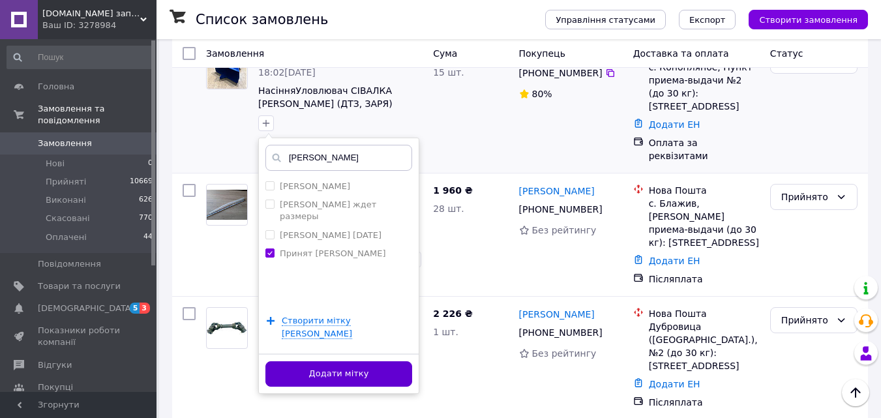
click at [346, 361] on button "Додати мітку" at bounding box center [339, 373] width 147 height 25
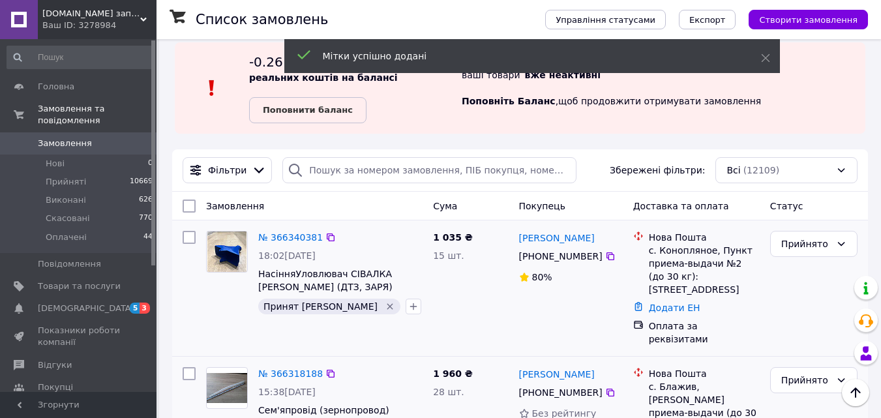
scroll to position [0, 0]
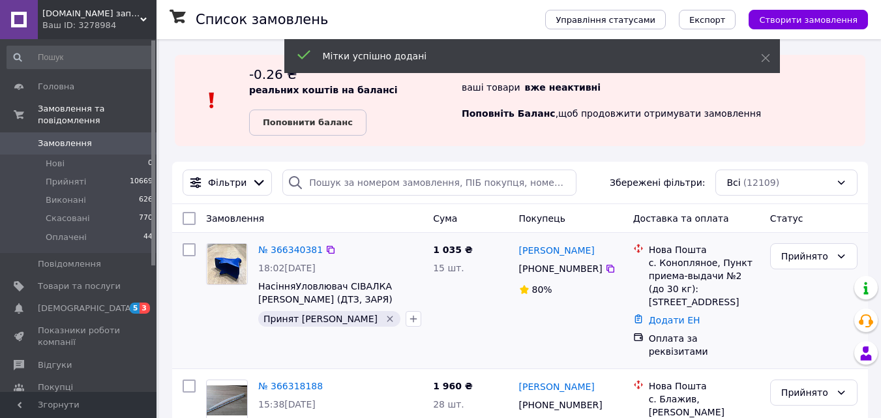
click at [121, 12] on span "ALLEX.PRO запчасти и комплектующие. Доставка по Украине" at bounding box center [91, 14] width 98 height 12
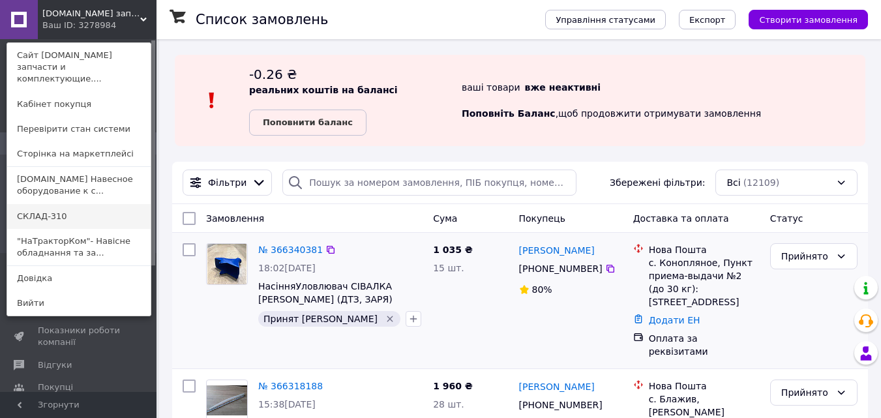
click at [76, 204] on link "СКЛАД-310" at bounding box center [79, 216] width 144 height 25
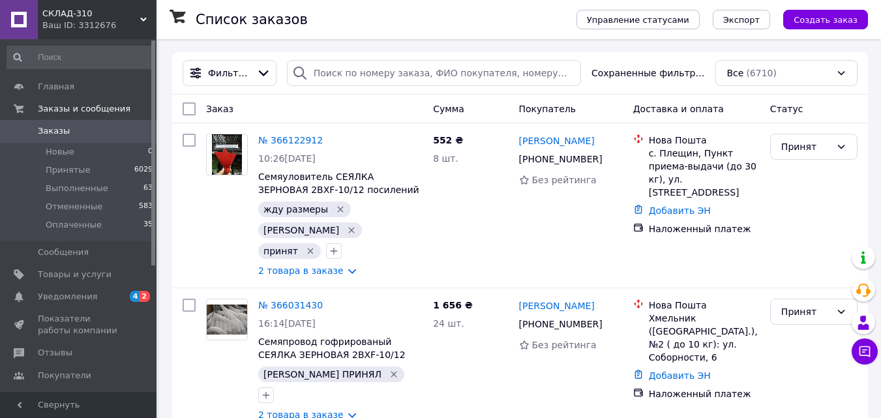
click at [138, 8] on span "СКЛАД-310" at bounding box center [91, 14] width 98 height 12
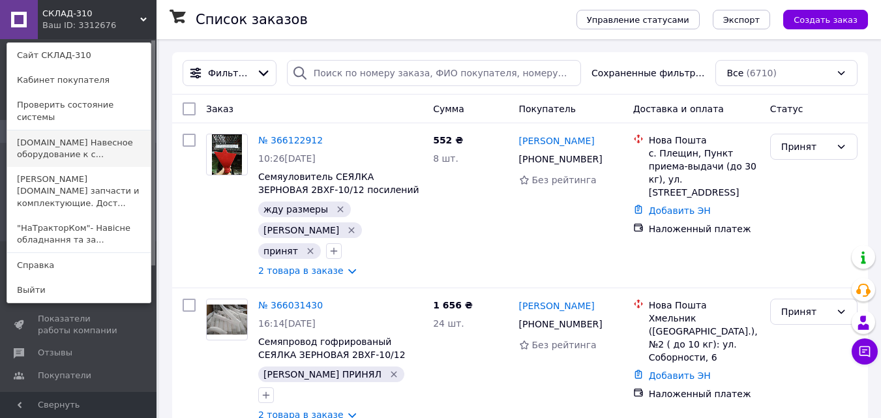
click at [97, 130] on link "[DOMAIN_NAME] Навесное оборудование к с..." at bounding box center [79, 148] width 144 height 37
